Goal: Task Accomplishment & Management: Use online tool/utility

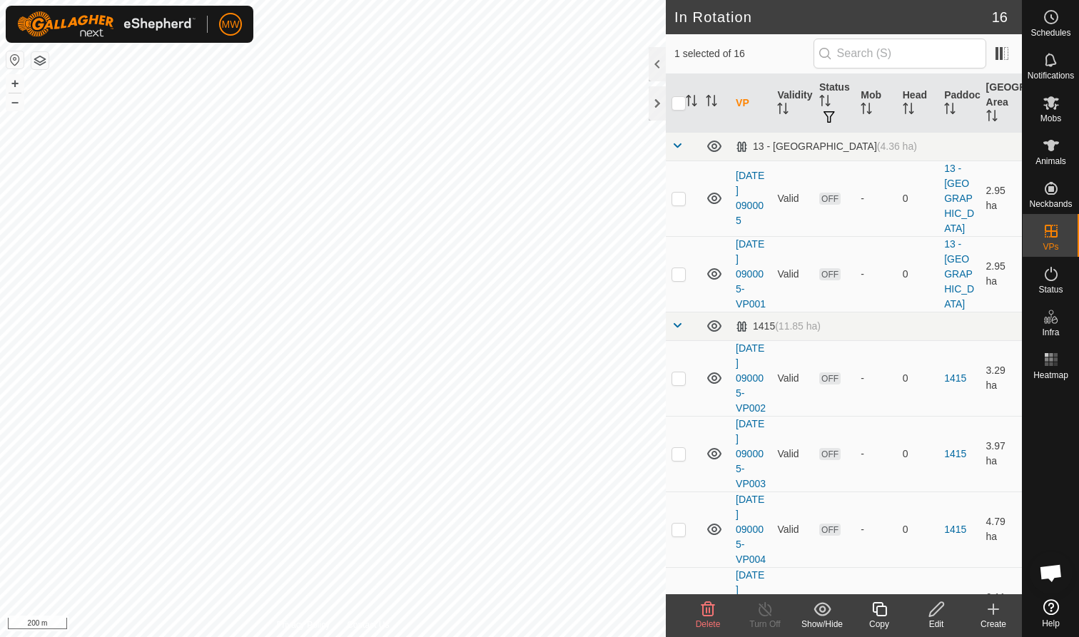
click at [570, 390] on icon at bounding box center [880, 609] width 18 height 17
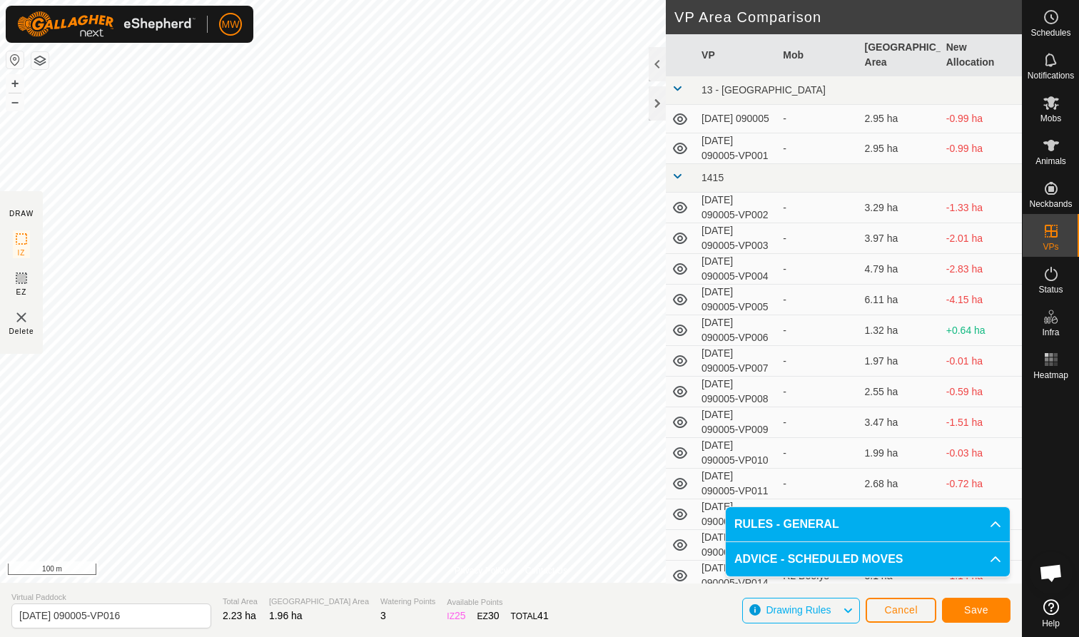
click at [570, 390] on button "Save" at bounding box center [976, 610] width 69 height 25
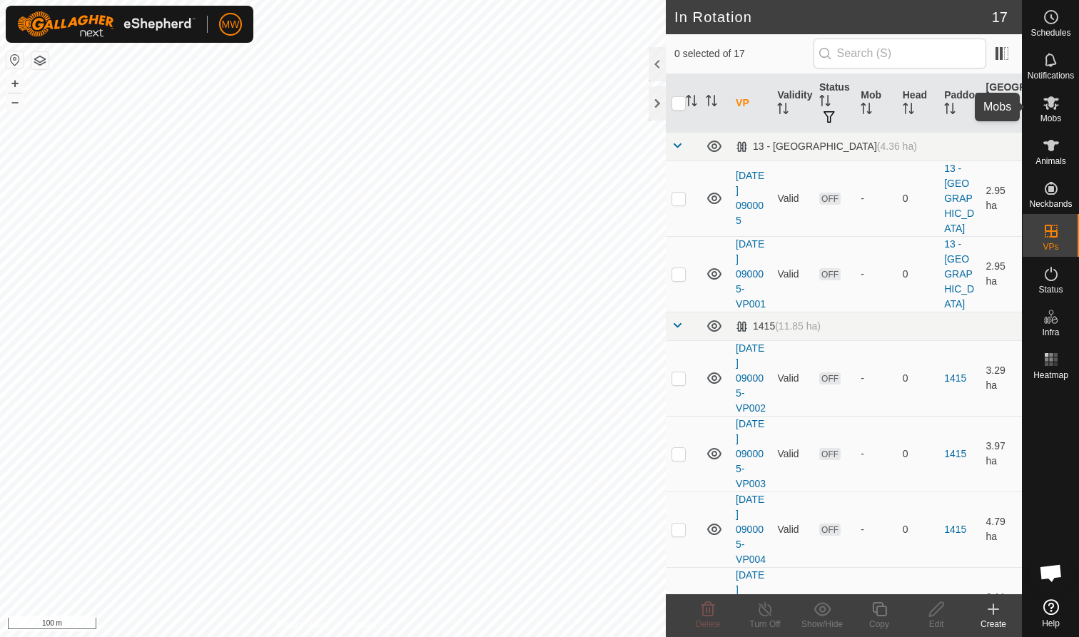
click at [570, 111] on icon at bounding box center [1051, 102] width 17 height 17
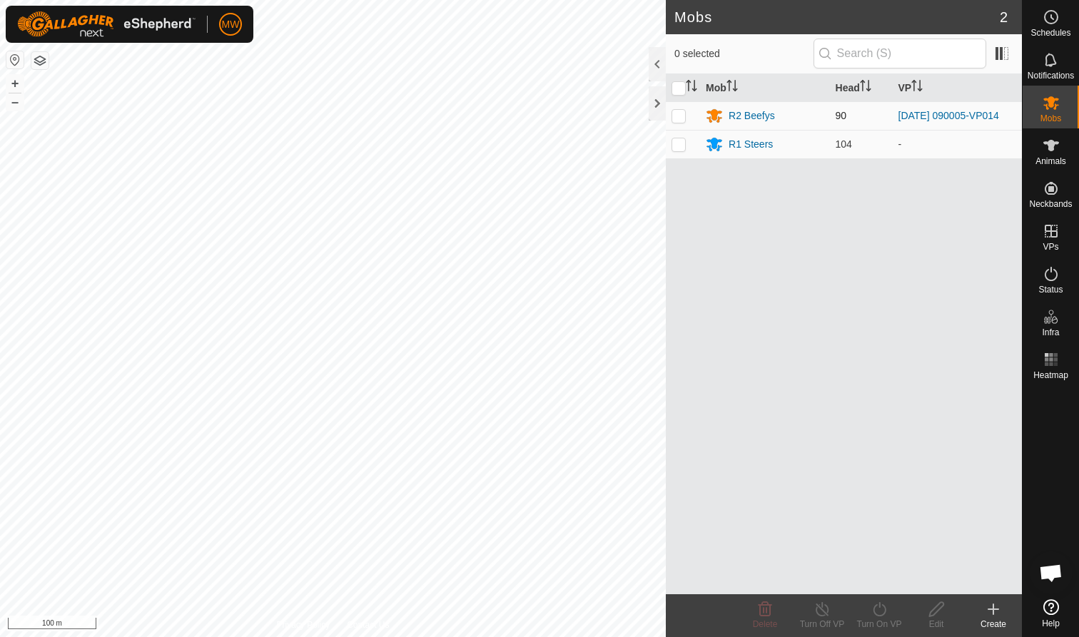
click at [570, 111] on p-checkbox at bounding box center [679, 115] width 14 height 11
checkbox input "true"
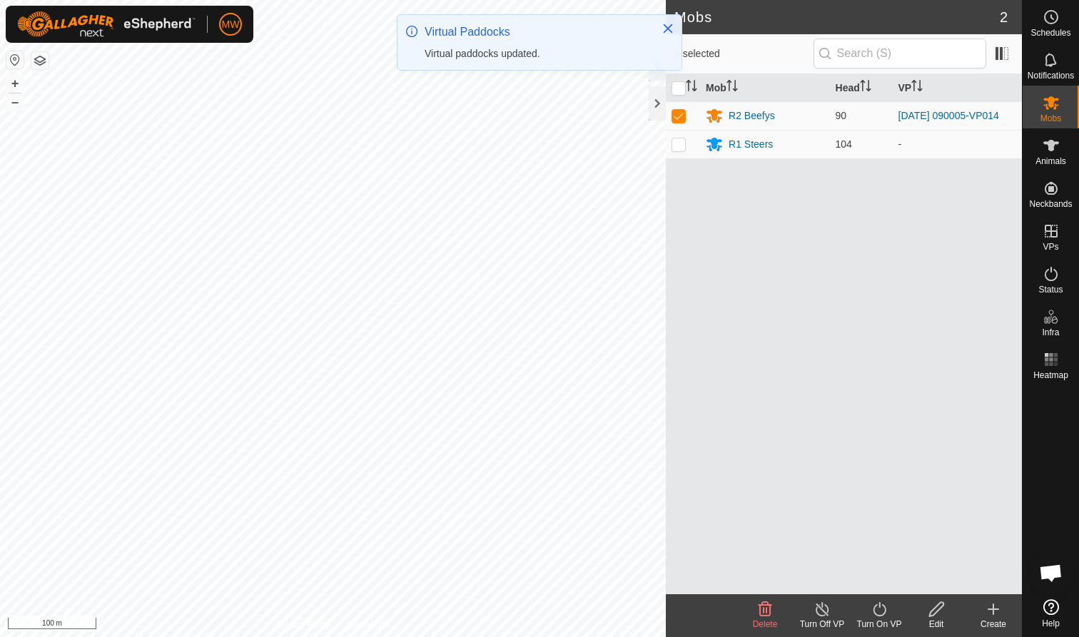
click at [570, 390] on icon at bounding box center [880, 609] width 18 height 17
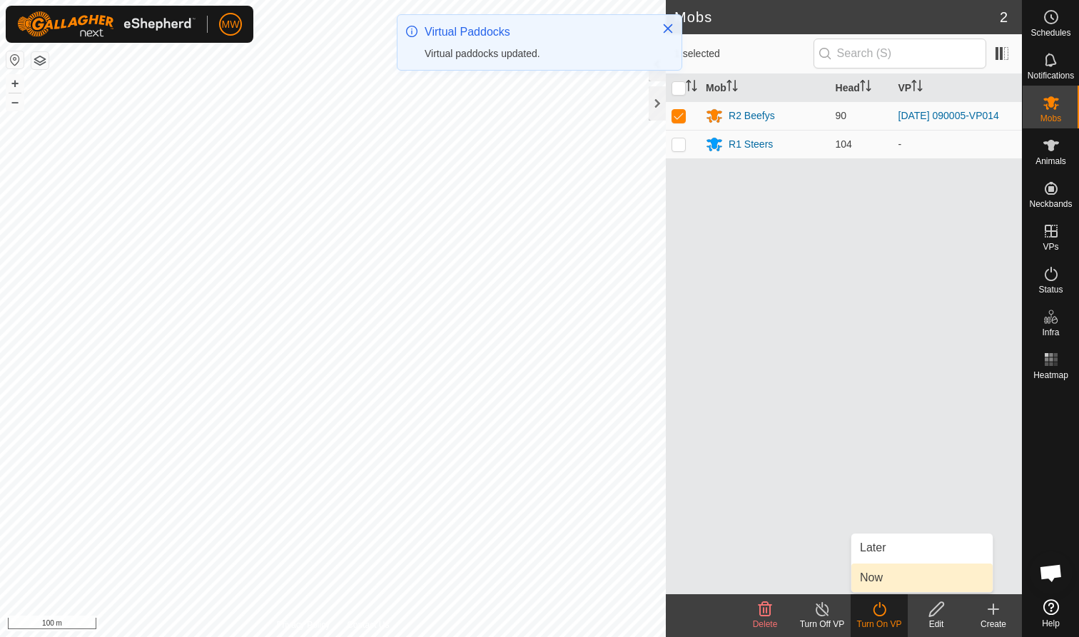
click at [570, 390] on link "Now" at bounding box center [921, 578] width 141 height 29
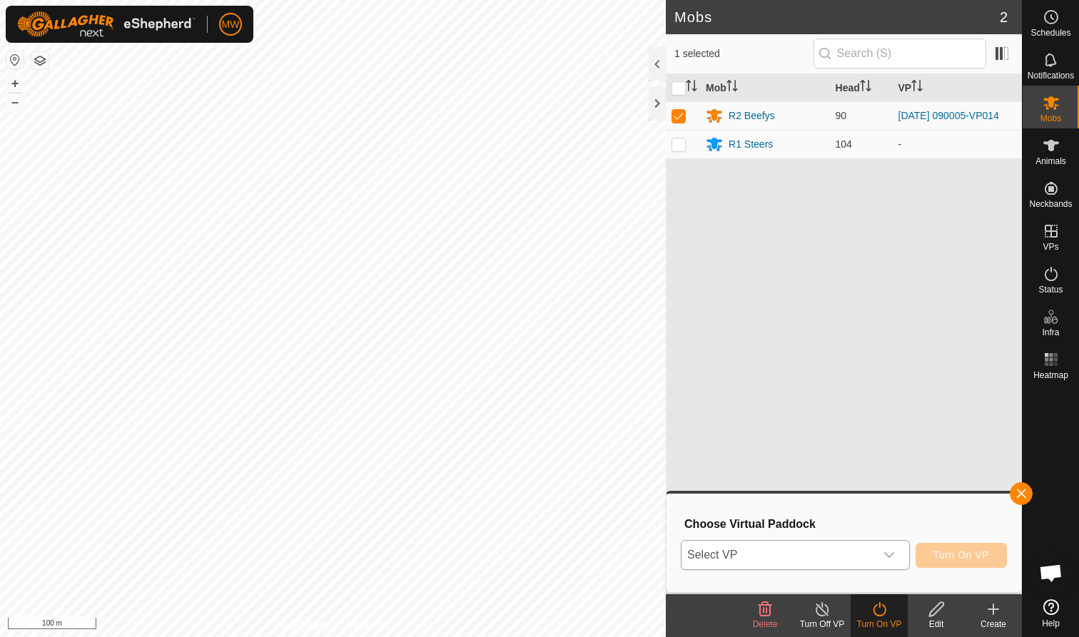
click at [570, 390] on icon "dropdown trigger" at bounding box center [889, 555] width 11 height 11
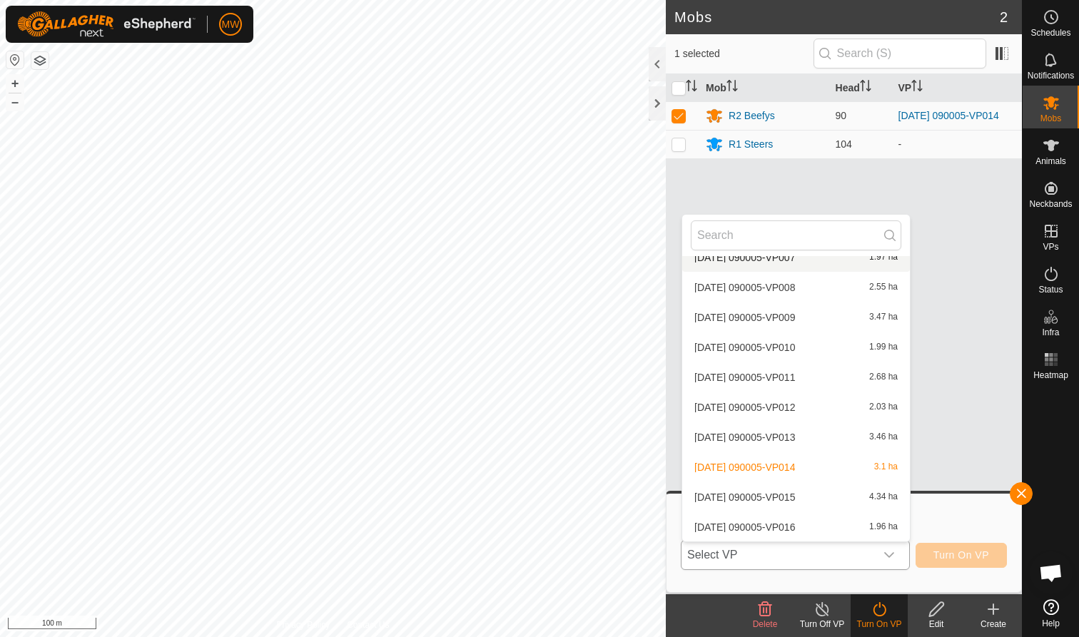
scroll to position [288, 0]
click at [570, 390] on li "[DATE] 090005-VP015 4.34 ha" at bounding box center [796, 497] width 228 height 29
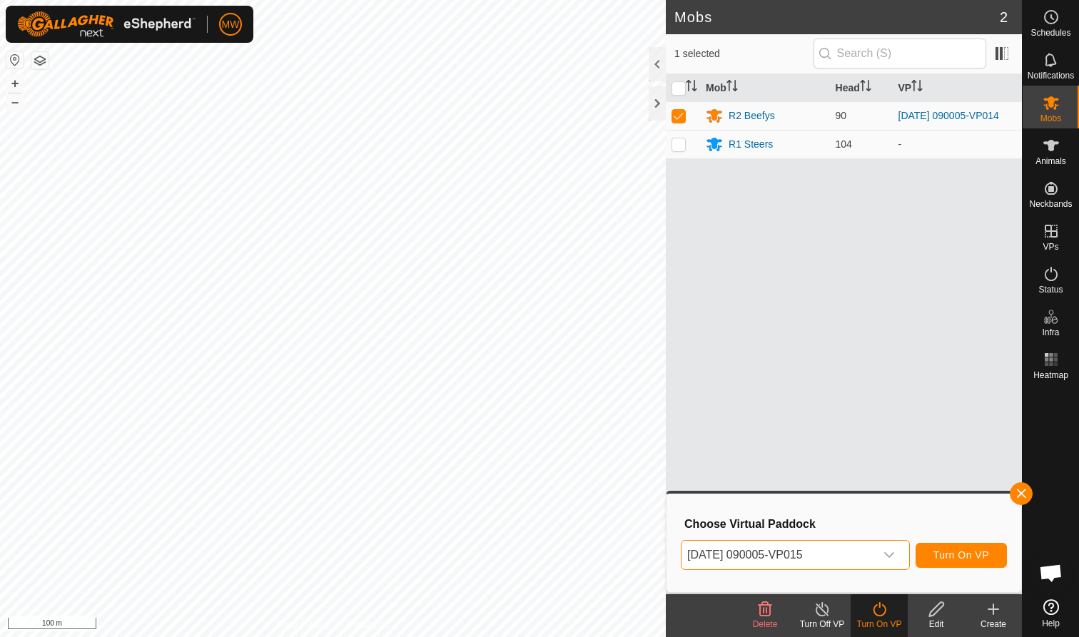
click at [570, 390] on span "Turn On VP" at bounding box center [962, 555] width 56 height 11
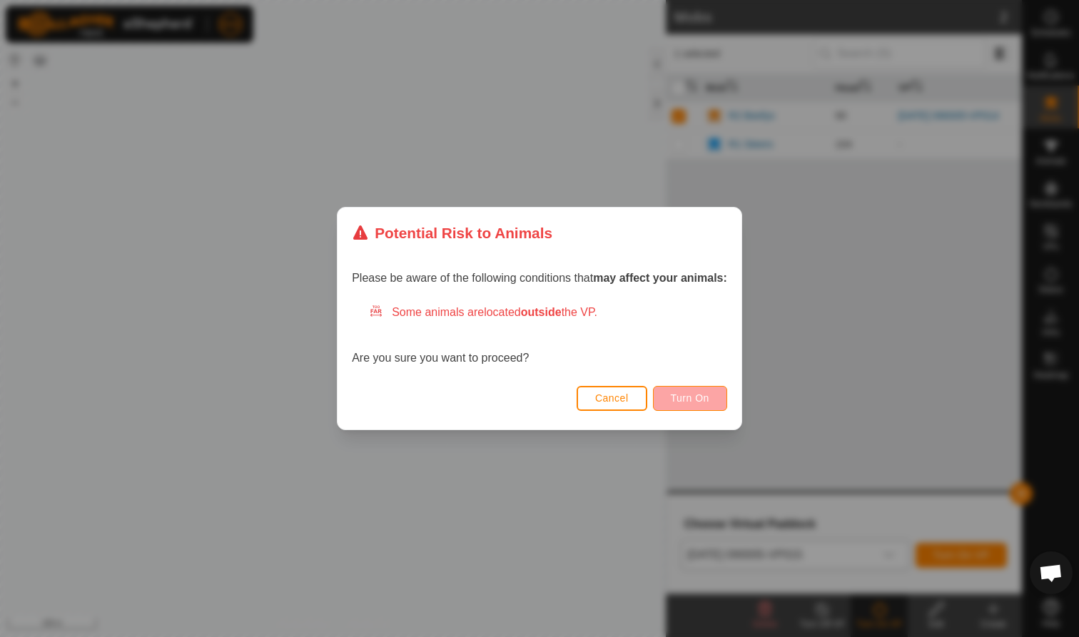
click at [570, 390] on span "Turn On" at bounding box center [690, 398] width 39 height 11
